Goal: Task Accomplishment & Management: Use online tool/utility

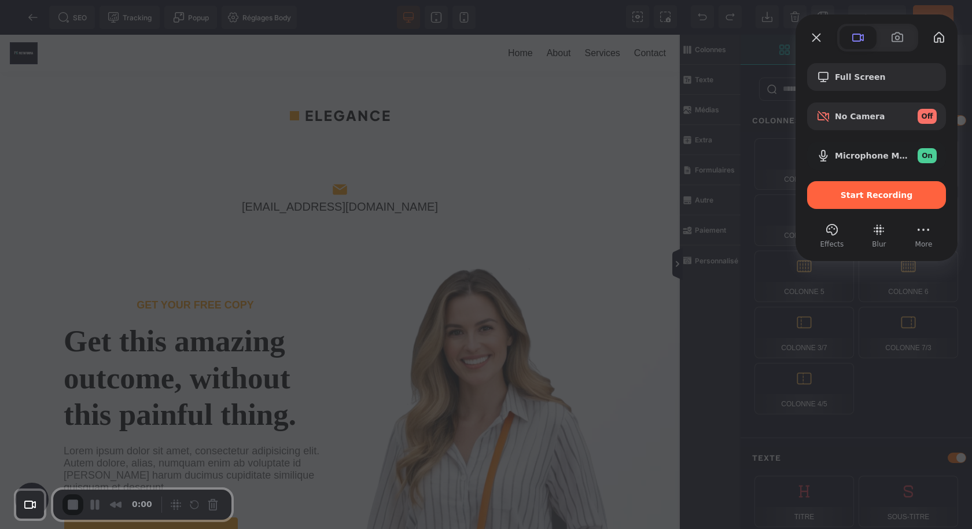
click at [597, 179] on div at bounding box center [486, 264] width 972 height 529
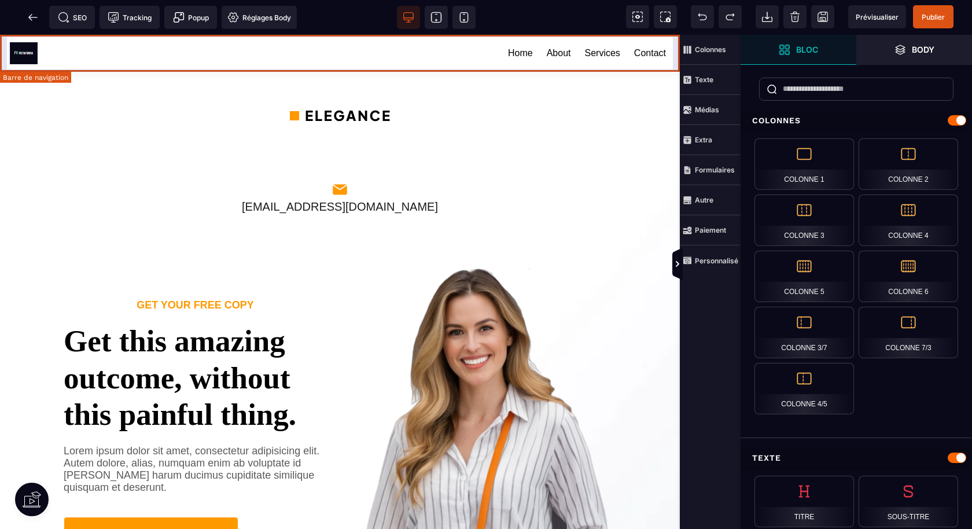
click at [674, 65] on div "Home About Services Contact" at bounding box center [340, 53] width 680 height 37
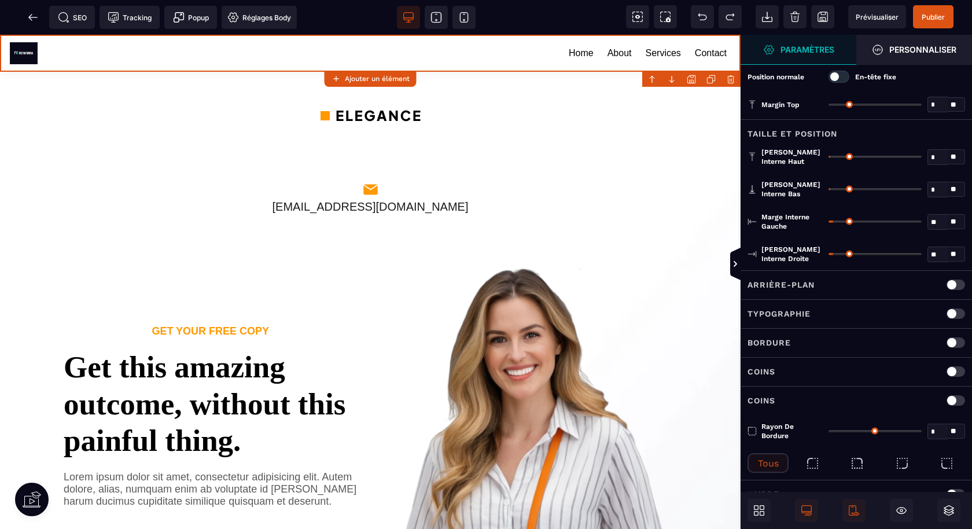
click at [727, 78] on body "B I U S A ******* Ajouter un élément" at bounding box center [486, 264] width 972 height 529
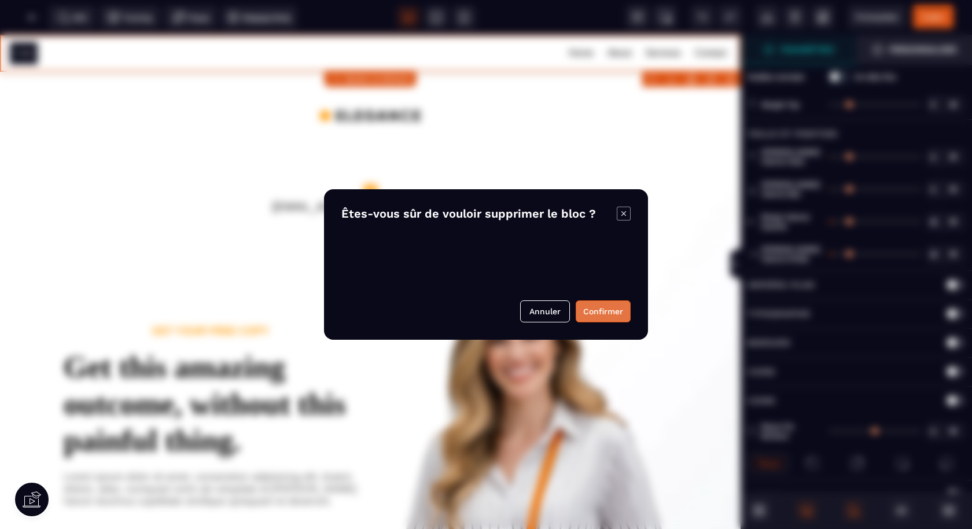
click at [618, 315] on button "Confirmer" at bounding box center [602, 311] width 55 height 22
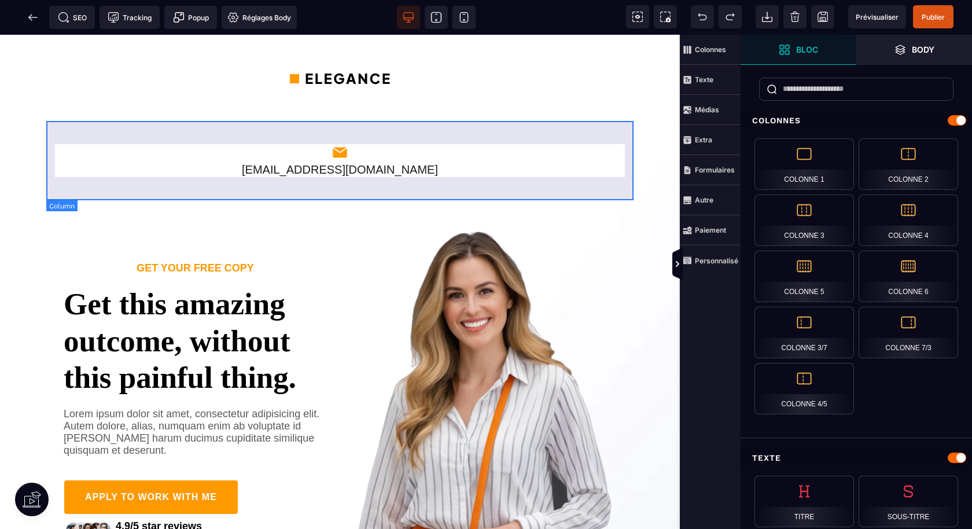
click at [625, 157] on div "[EMAIL_ADDRESS][DOMAIN_NAME]" at bounding box center [339, 160] width 587 height 79
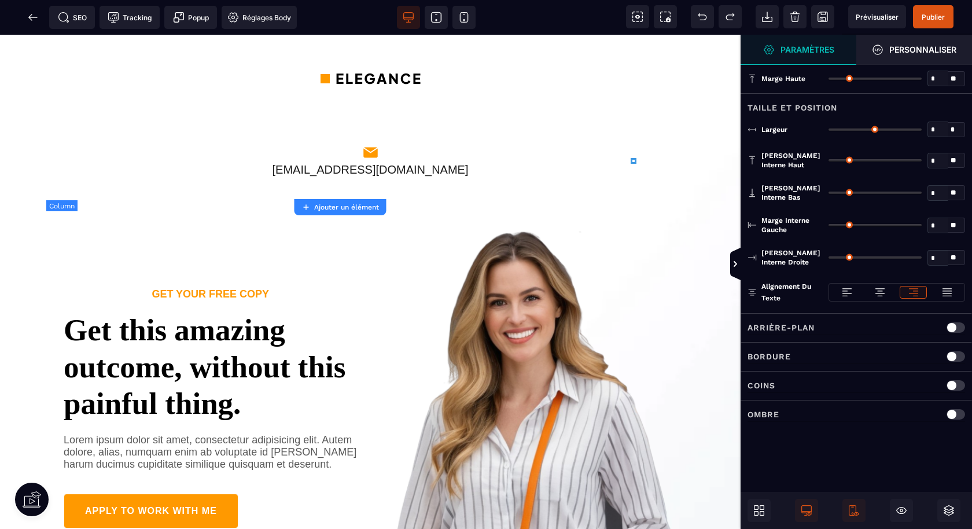
type input "*"
type input "***"
type input "*"
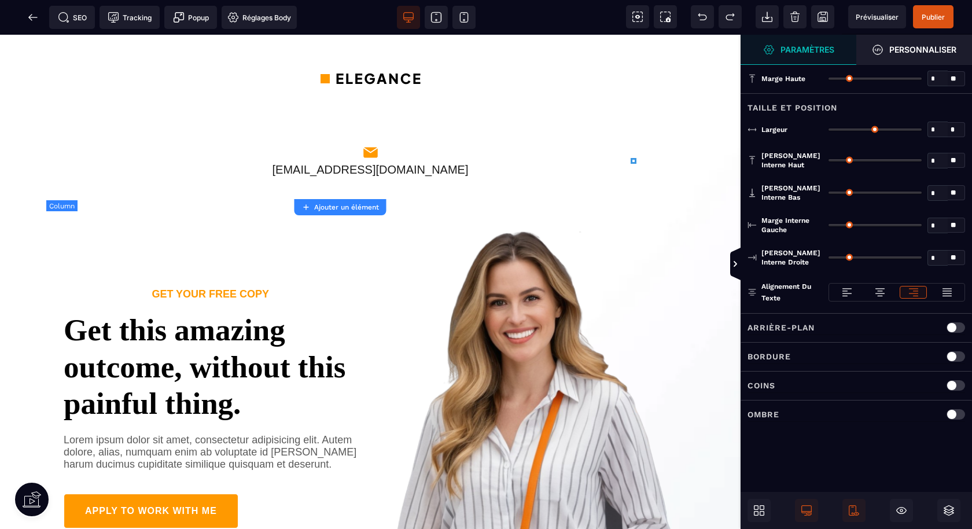
type input "**"
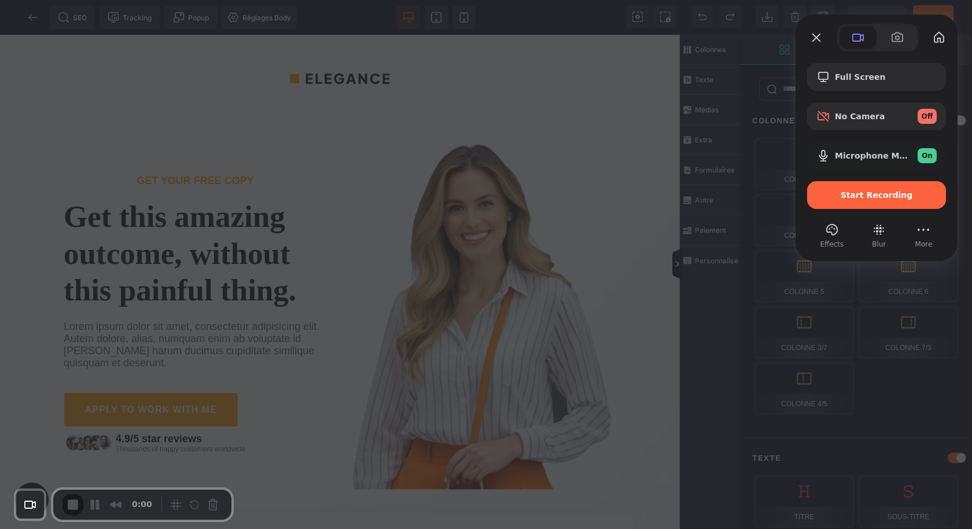
click at [419, 198] on div at bounding box center [486, 264] width 972 height 529
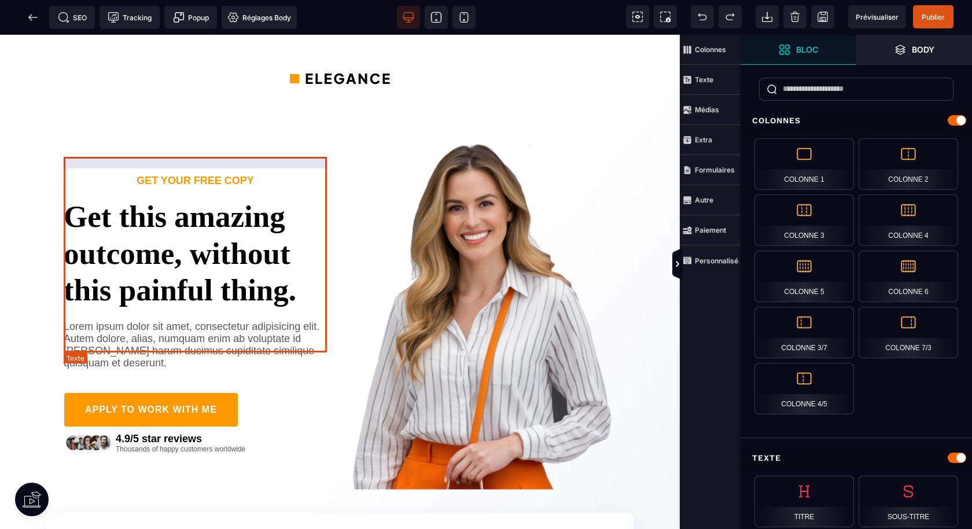
click at [175, 199] on text "Get this amazing outcome, without this painful thing." at bounding box center [195, 248] width 263 height 122
select select "***"
select select
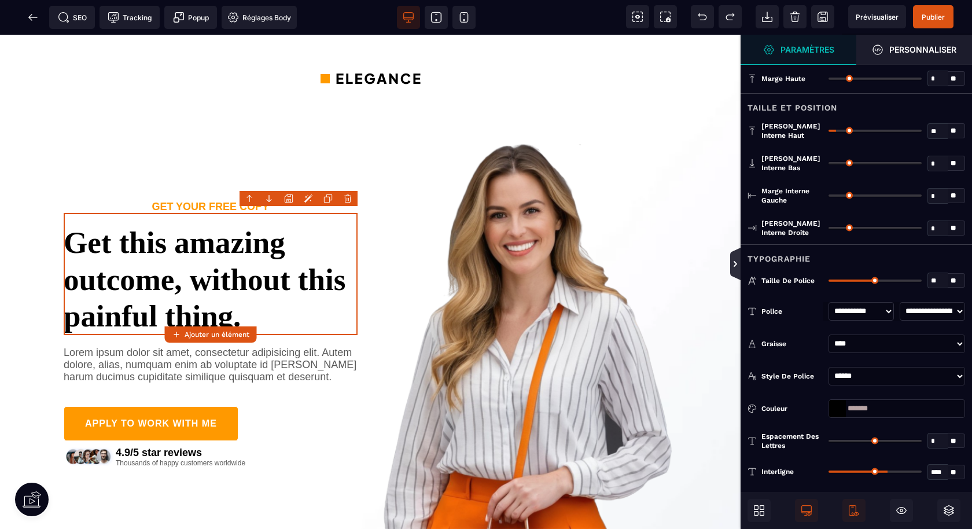
click at [730, 253] on icon at bounding box center [735, 264] width 10 height 32
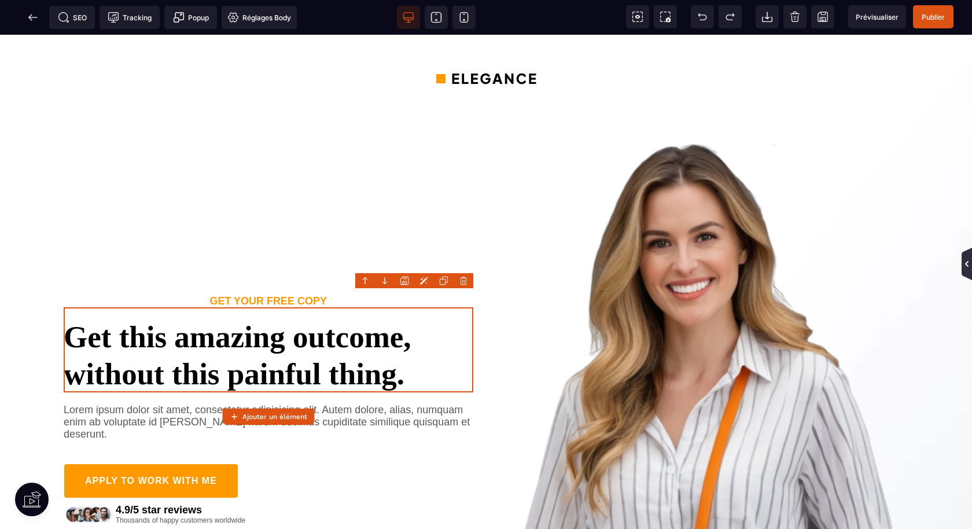
click at [966, 263] on icon at bounding box center [966, 264] width 3 height 6
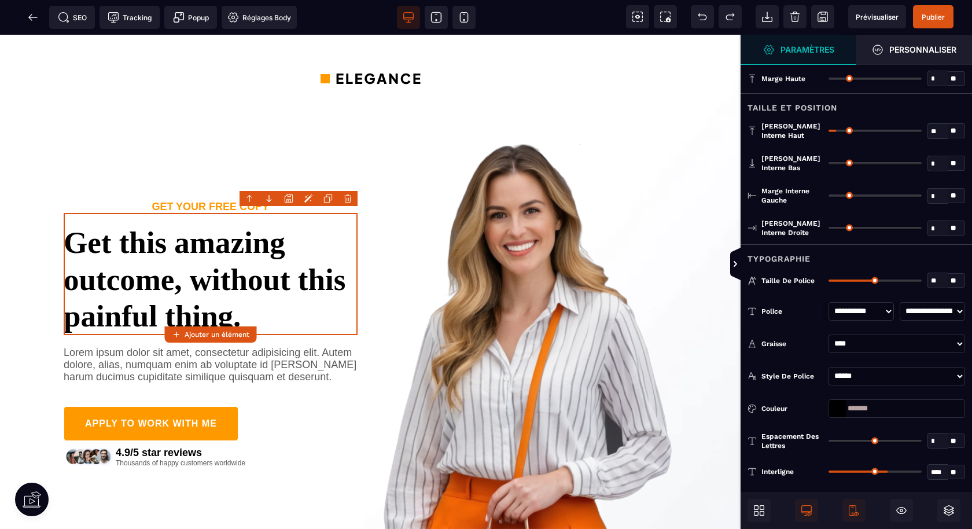
click at [762, 510] on icon at bounding box center [761, 507] width 5 height 5
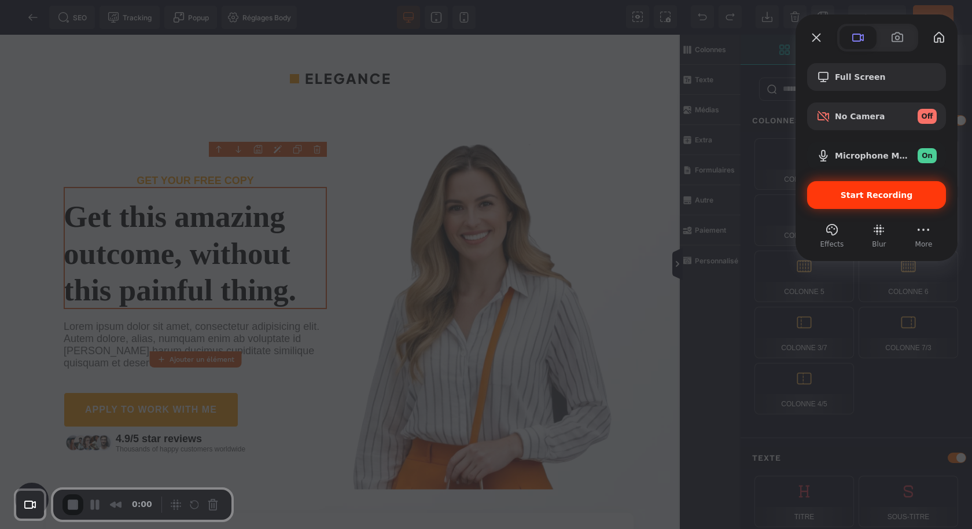
click at [873, 190] on span "Start Recording" at bounding box center [876, 194] width 72 height 9
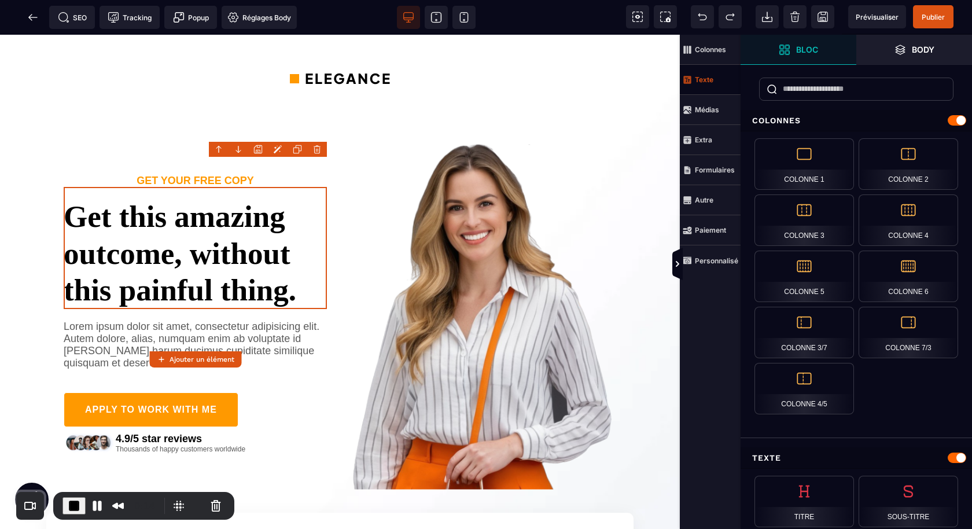
click at [704, 81] on strong "Texte" at bounding box center [704, 79] width 19 height 9
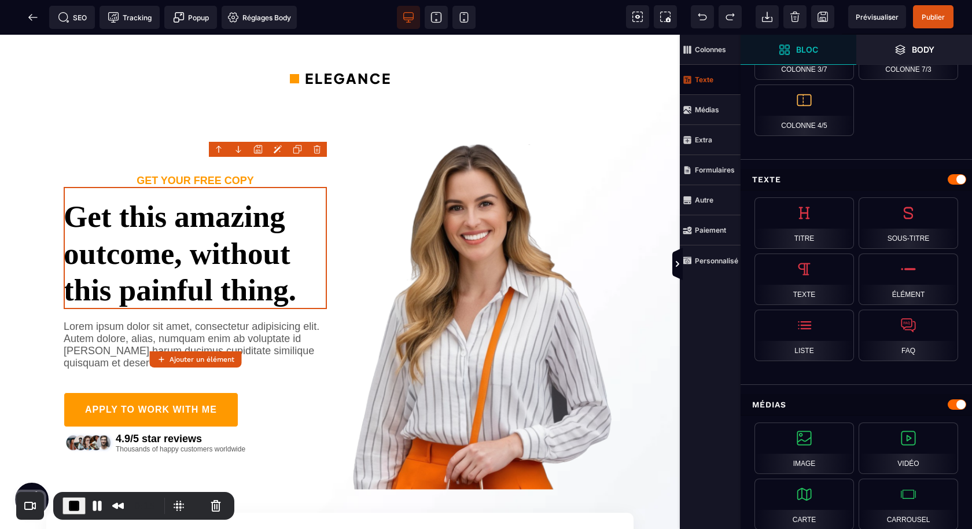
scroll to position [281, 0]
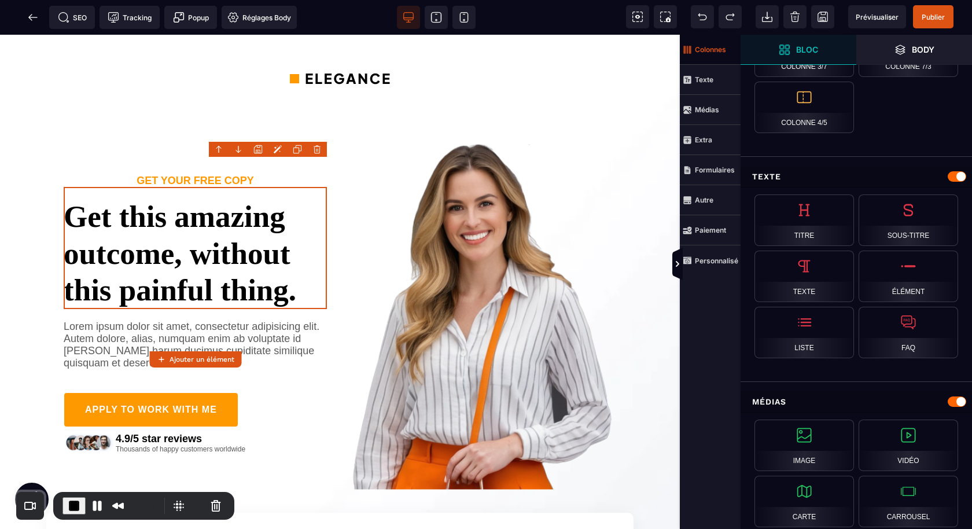
click at [701, 52] on strong "Colonnes" at bounding box center [710, 49] width 31 height 9
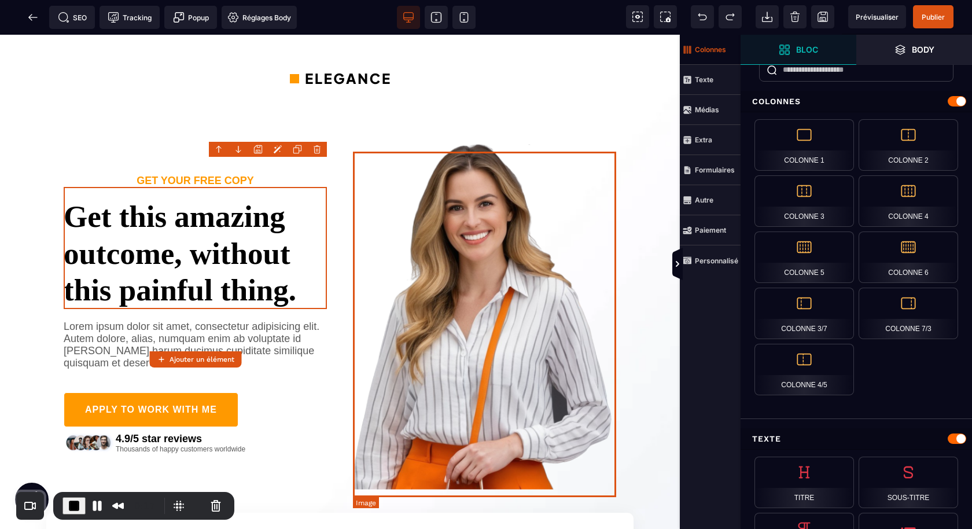
scroll to position [3, 0]
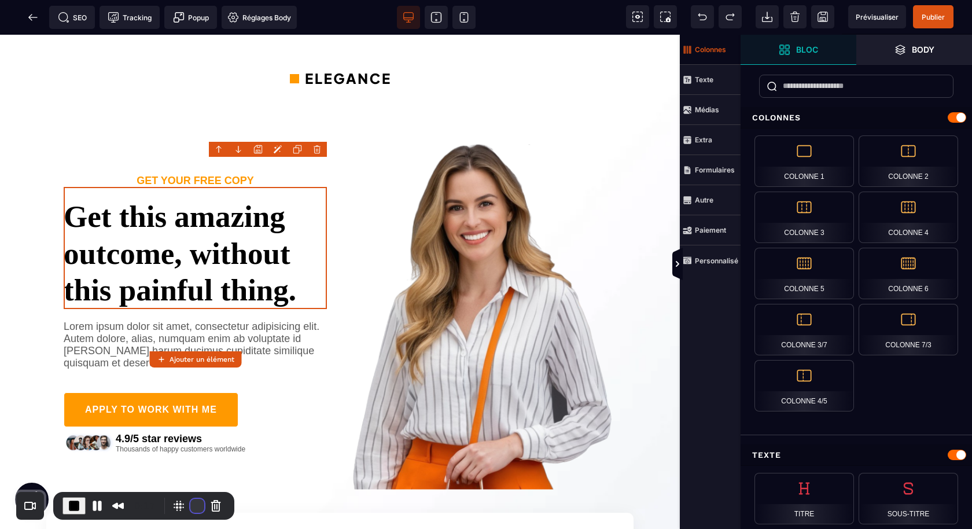
click at [194, 503] on button "Restart Recording" at bounding box center [197, 506] width 14 height 14
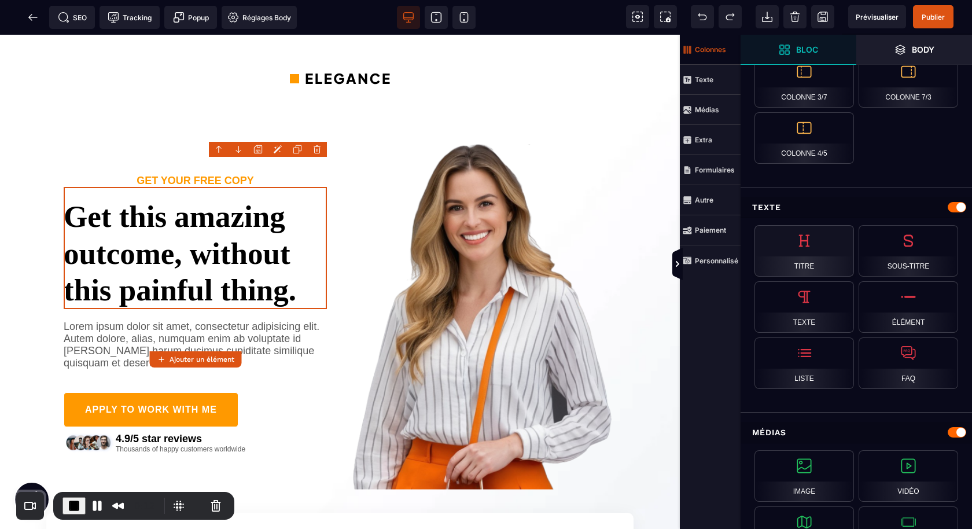
scroll to position [0, 0]
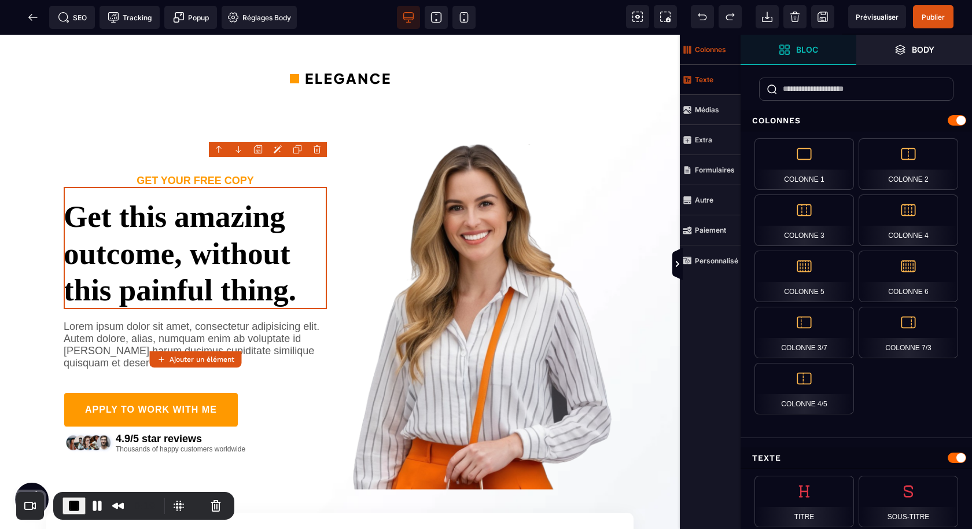
click at [709, 81] on strong "Texte" at bounding box center [704, 79] width 19 height 9
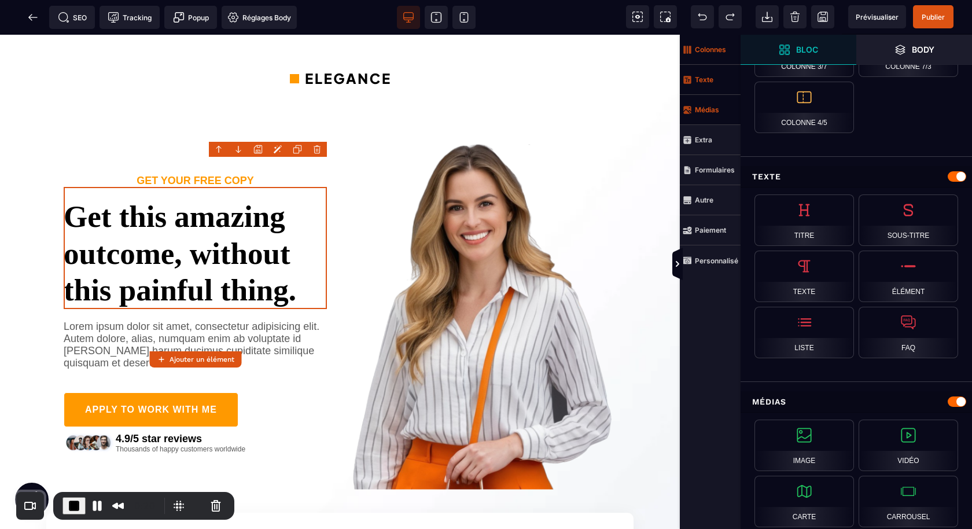
click at [707, 108] on strong "Médias" at bounding box center [707, 109] width 24 height 9
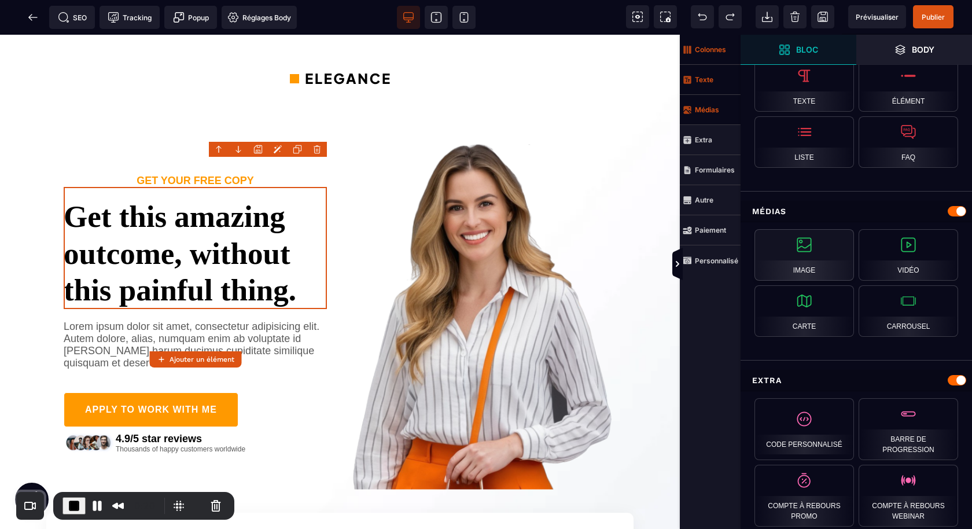
scroll to position [475, 0]
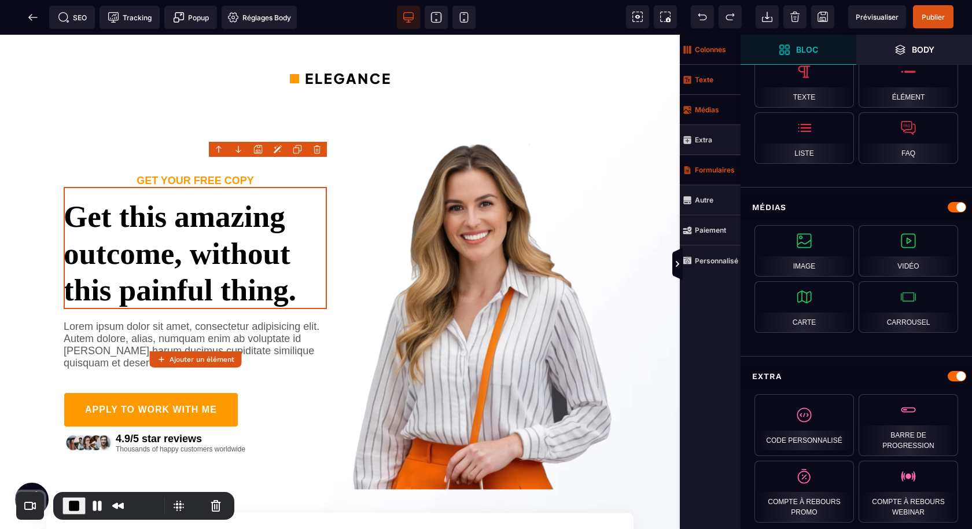
click at [711, 172] on strong "Formulaires" at bounding box center [715, 169] width 40 height 9
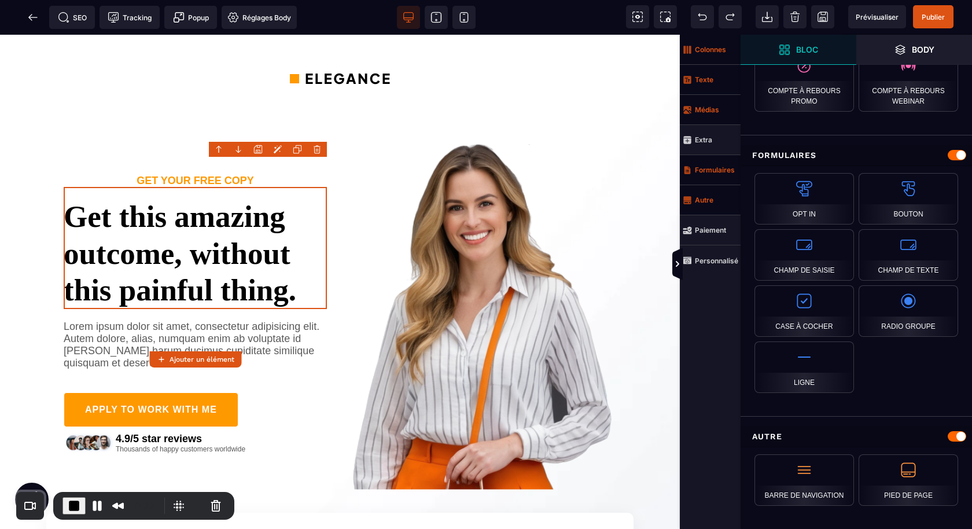
drag, startPoint x: 702, startPoint y: 199, endPoint x: 709, endPoint y: 209, distance: 12.5
click at [702, 199] on strong "Autre" at bounding box center [704, 199] width 19 height 9
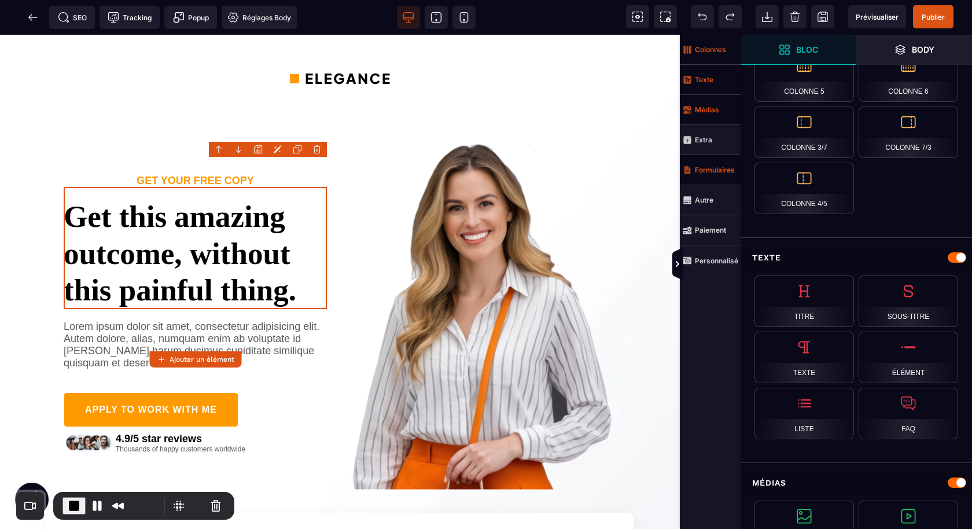
scroll to position [201, 0]
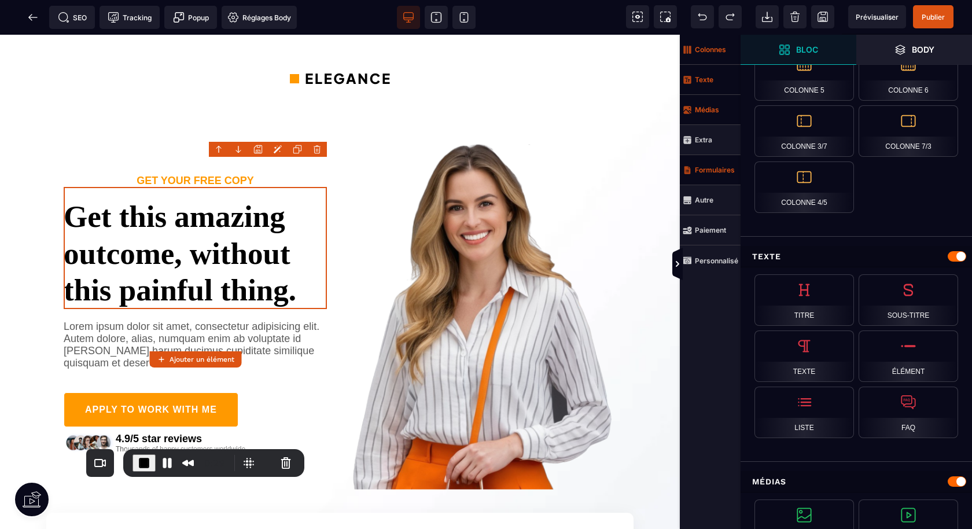
drag, startPoint x: 129, startPoint y: 495, endPoint x: 184, endPoint y: 460, distance: 65.3
click at [195, 453] on div "0:29" at bounding box center [180, 462] width 97 height 19
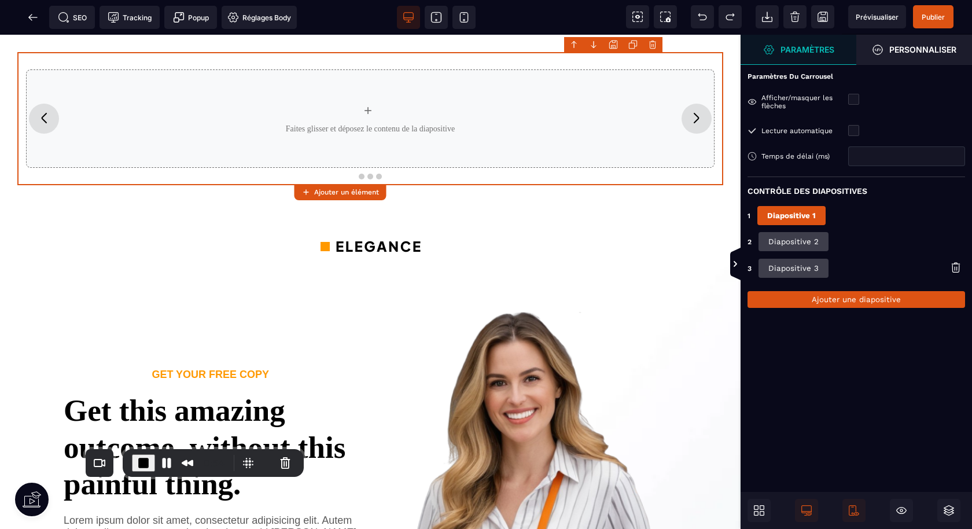
scroll to position [0, 0]
click at [800, 296] on button "Ajouter une diapositive" at bounding box center [855, 299] width 217 height 17
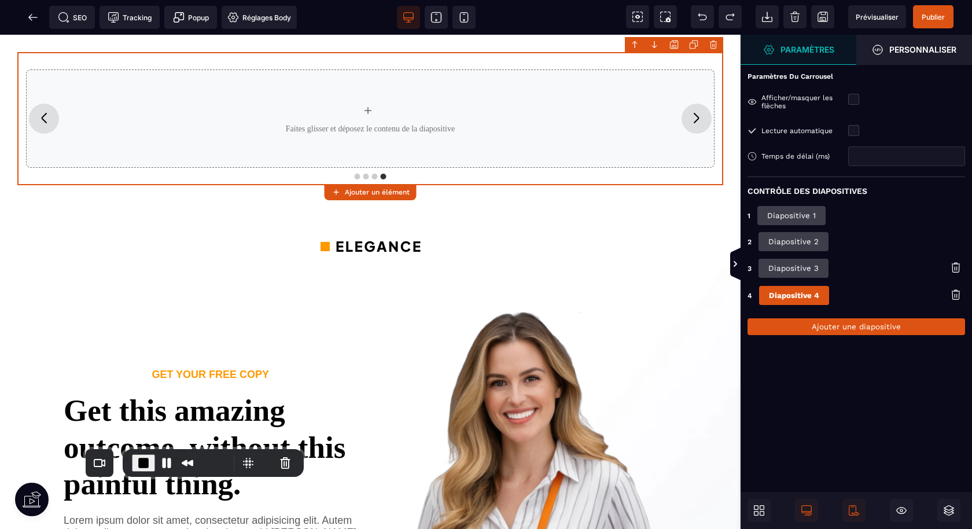
click at [712, 43] on body "B I U S A ******* Ajouter un élément" at bounding box center [486, 264] width 972 height 529
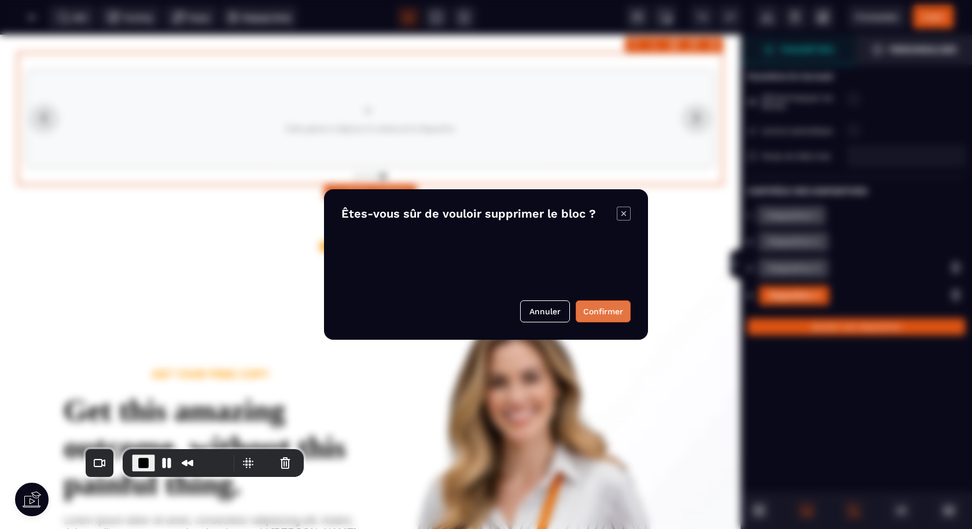
click at [621, 305] on button "Confirmer" at bounding box center [602, 311] width 55 height 22
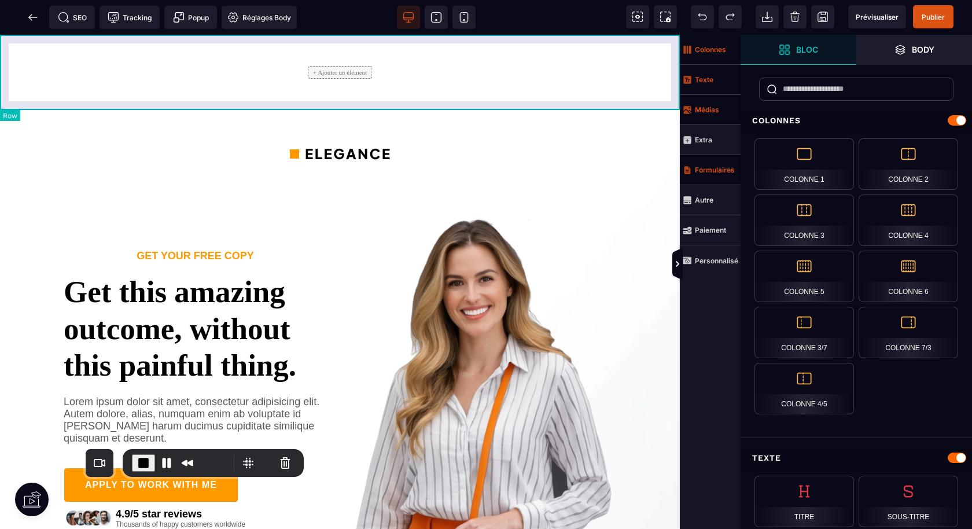
drag, startPoint x: 676, startPoint y: 80, endPoint x: 673, endPoint y: 101, distance: 21.5
click at [676, 80] on div "+ Ajouter un élément" at bounding box center [340, 72] width 680 height 75
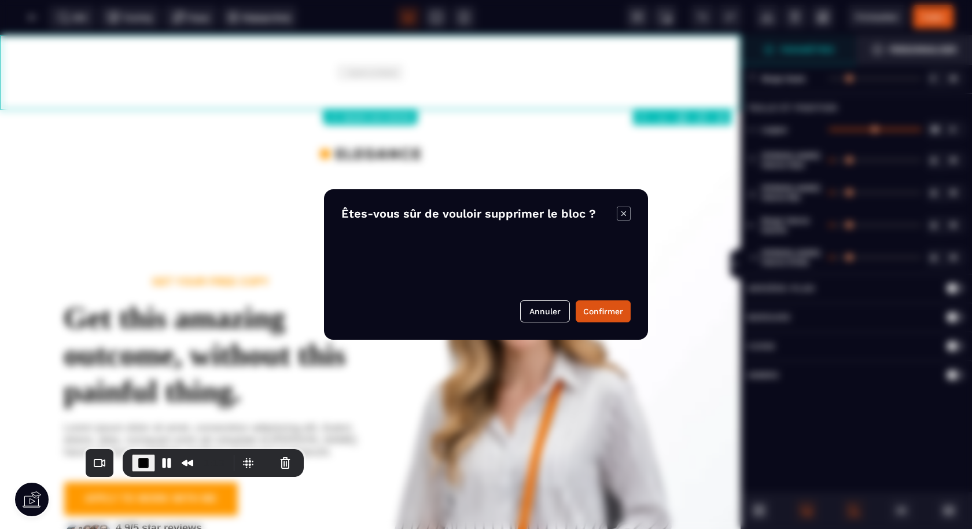
click at [721, 119] on body "B I U S A ******* Ajouter une colonne [GEOGRAPHIC_DATA]" at bounding box center [486, 264] width 972 height 529
click at [614, 308] on button "Confirmer" at bounding box center [602, 311] width 55 height 22
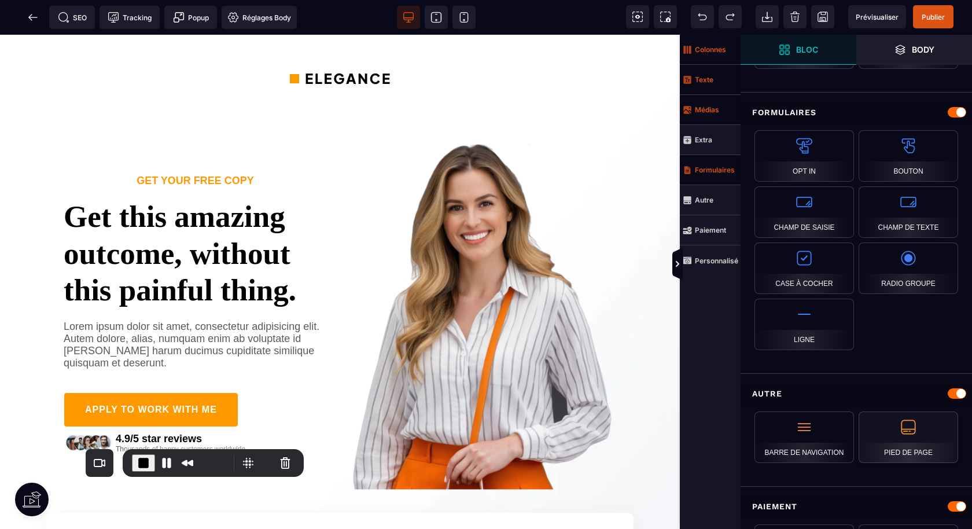
scroll to position [923, 0]
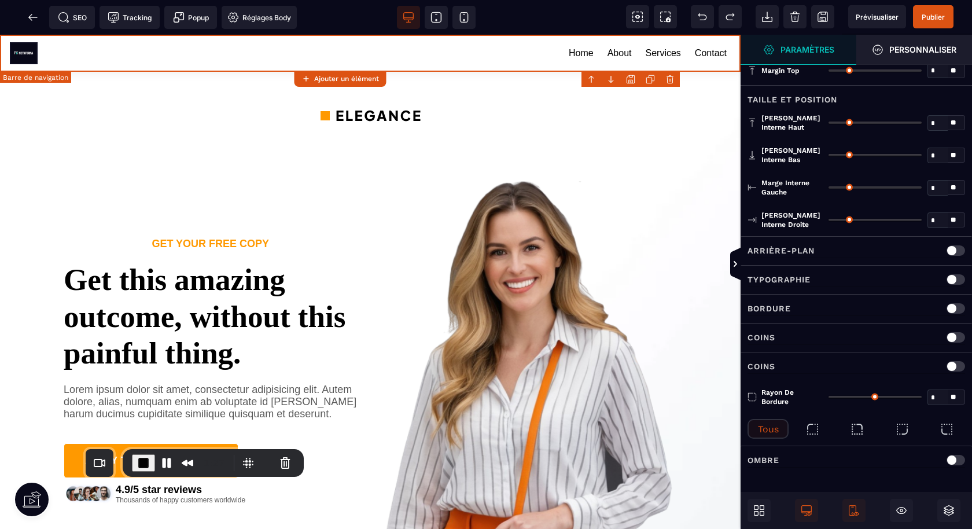
type input "*"
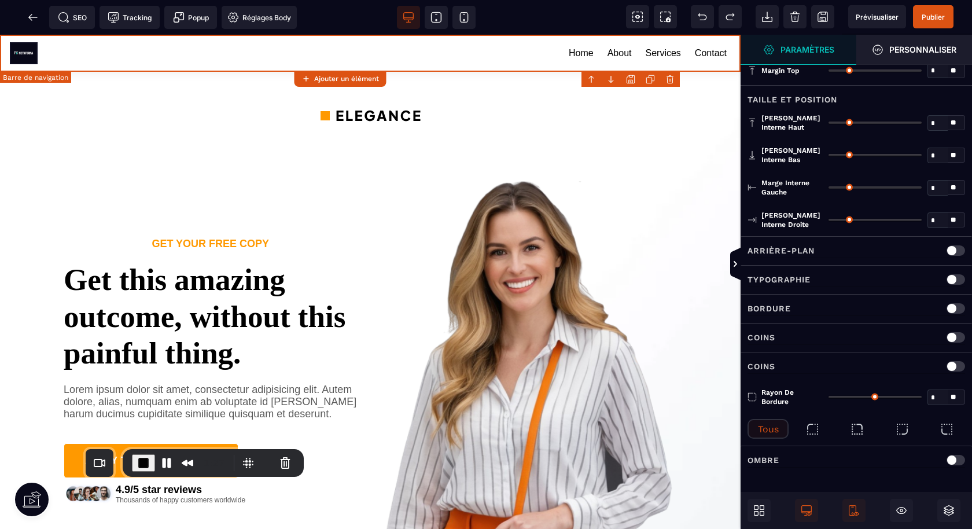
type input "**"
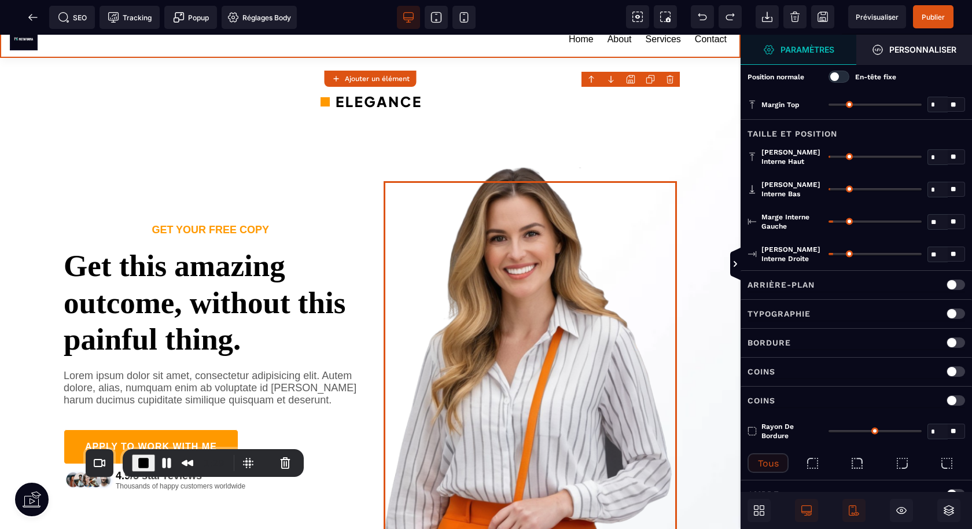
scroll to position [0, 0]
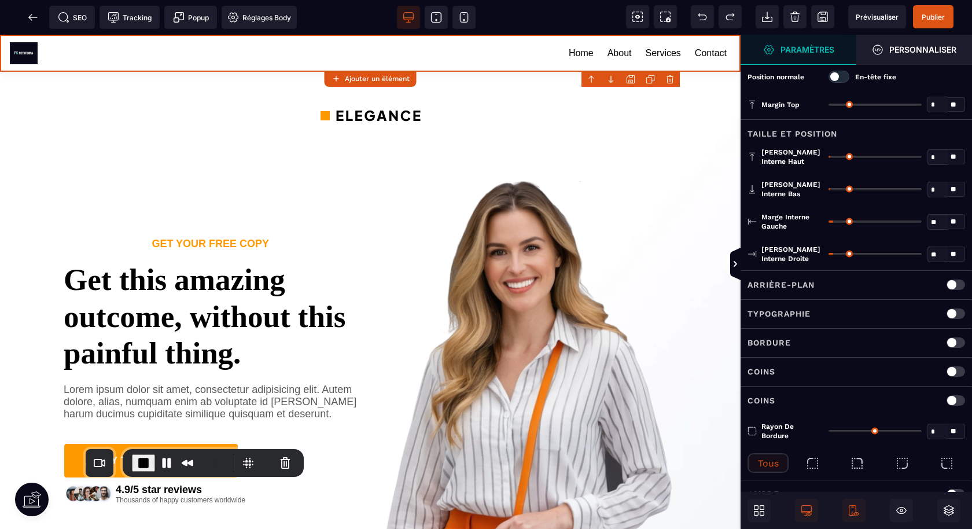
click at [842, 75] on div at bounding box center [838, 77] width 21 height 12
click at [576, 48] on link "Home" at bounding box center [581, 53] width 25 height 15
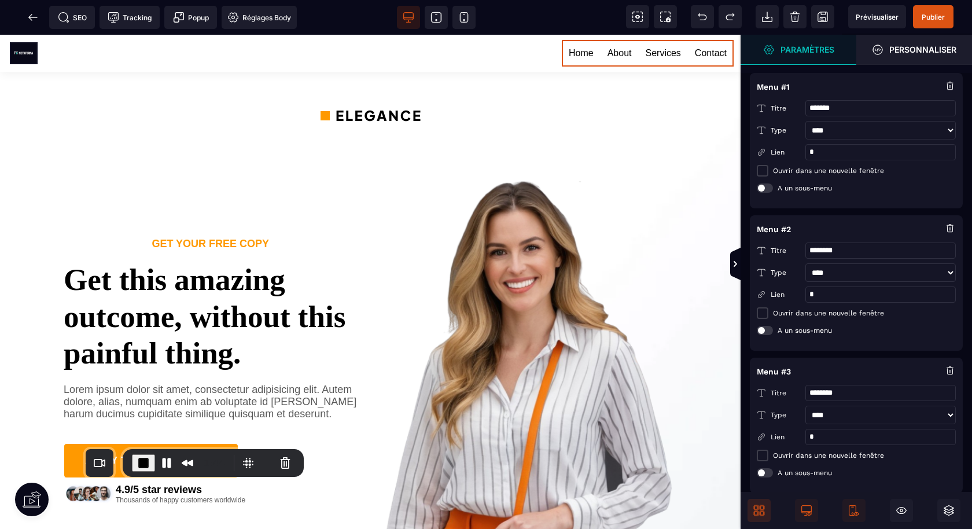
click at [761, 515] on icon at bounding box center [761, 513] width 5 height 5
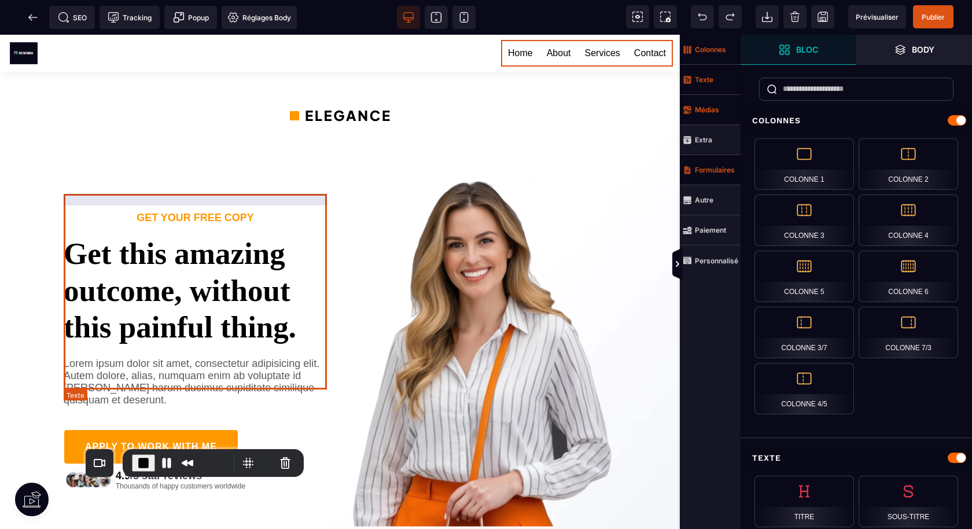
click at [235, 228] on text "Get this amazing outcome, without this painful thing." at bounding box center [195, 285] width 263 height 122
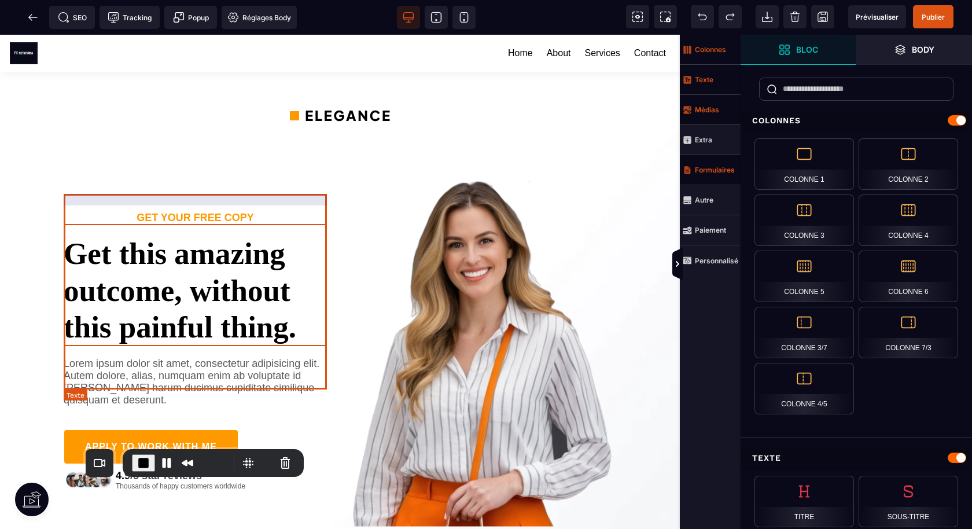
select select "***"
select select
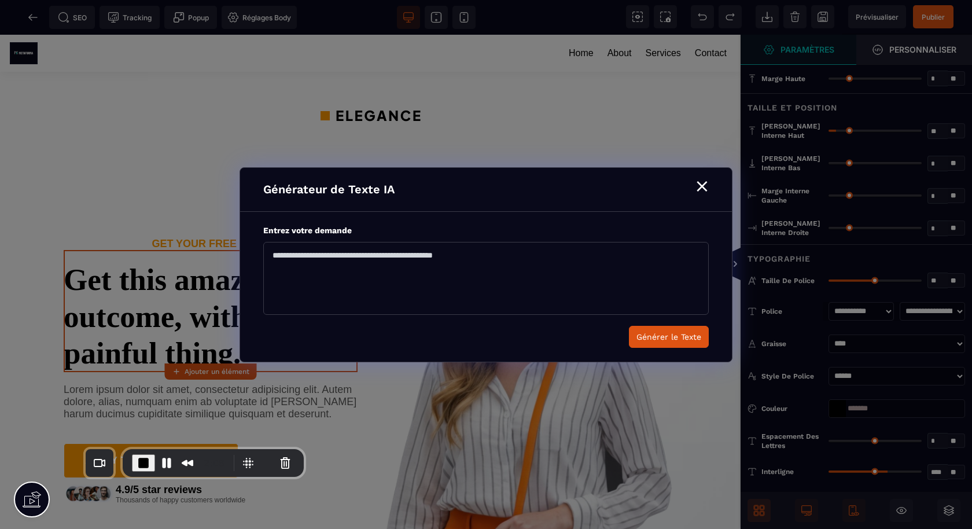
click at [309, 237] on div "B I U S A ******* Ajouter un élément Texte" at bounding box center [486, 264] width 972 height 529
click at [379, 280] on textarea "Entrez votre demande" at bounding box center [485, 278] width 445 height 73
click at [393, 276] on textarea "Entrez votre demande" at bounding box center [485, 278] width 445 height 73
click at [377, 283] on textarea "Entrez votre demande" at bounding box center [485, 278] width 445 height 73
click at [705, 190] on div "⨯" at bounding box center [702, 186] width 16 height 22
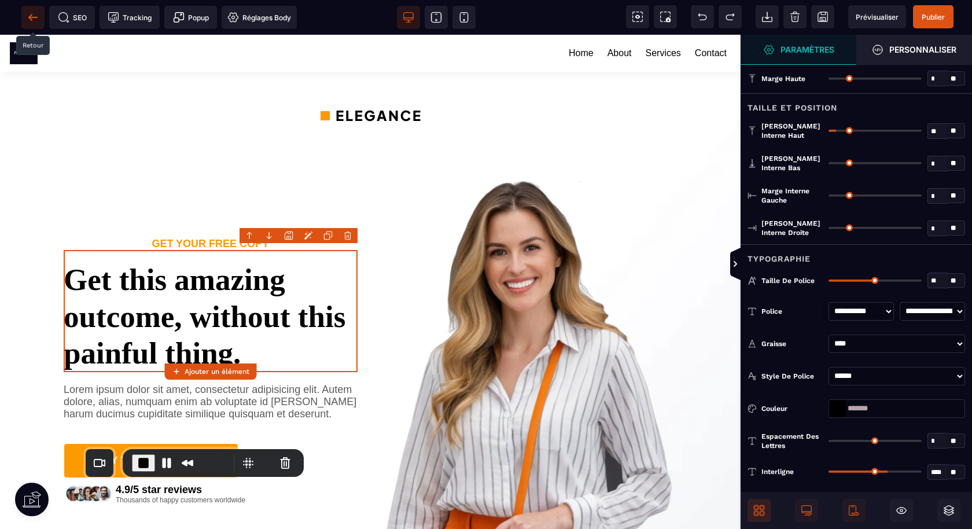
click at [37, 17] on icon at bounding box center [32, 17] width 9 height 1
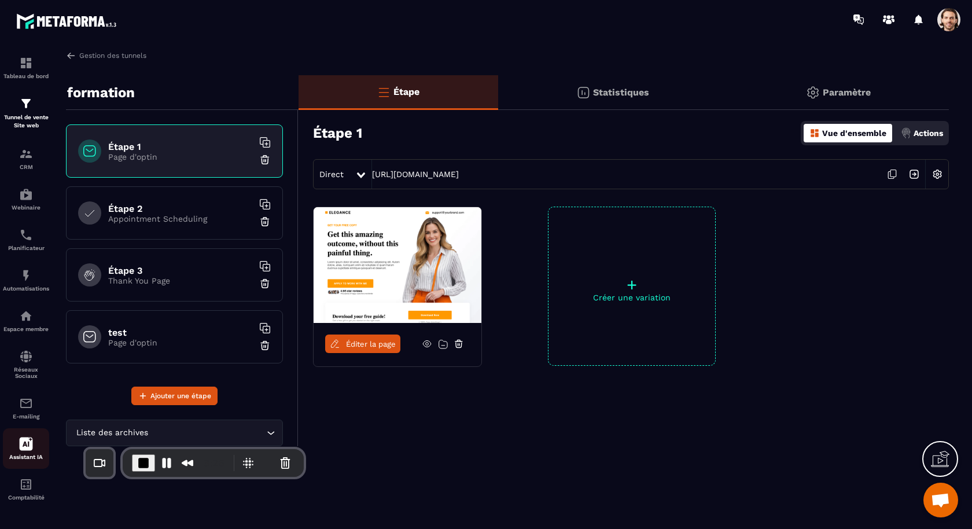
click at [32, 451] on icon at bounding box center [26, 444] width 14 height 14
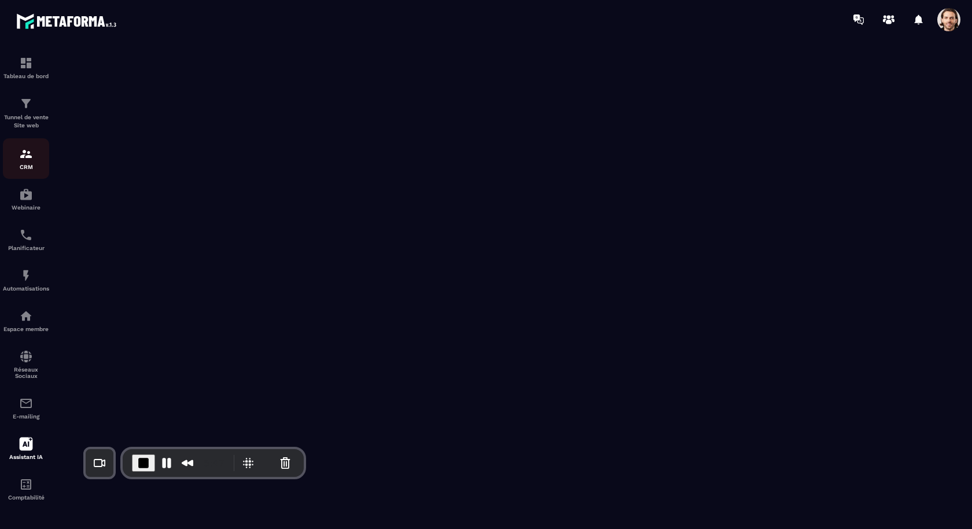
click at [29, 160] on img at bounding box center [26, 154] width 14 height 14
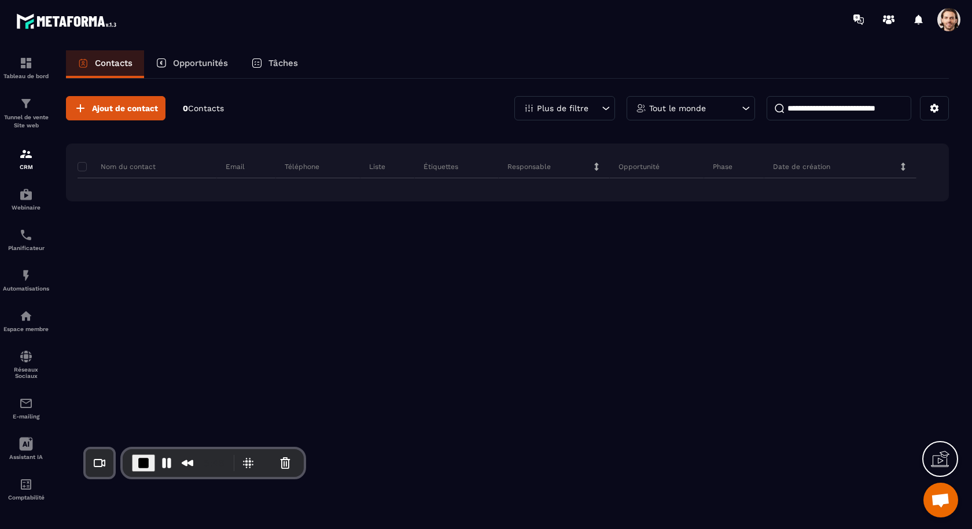
click at [271, 69] on div "Tâches" at bounding box center [274, 64] width 70 height 28
